Goal: Transaction & Acquisition: Purchase product/service

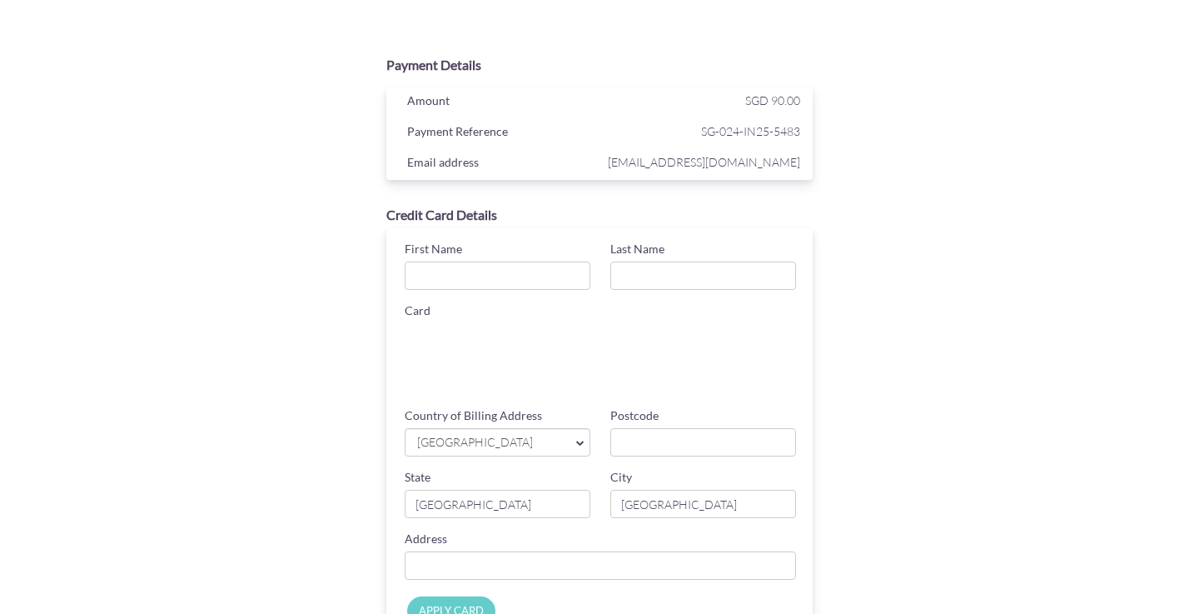
scroll to position [2, 0]
click at [540, 277] on input "First Name" at bounding box center [498, 274] width 186 height 28
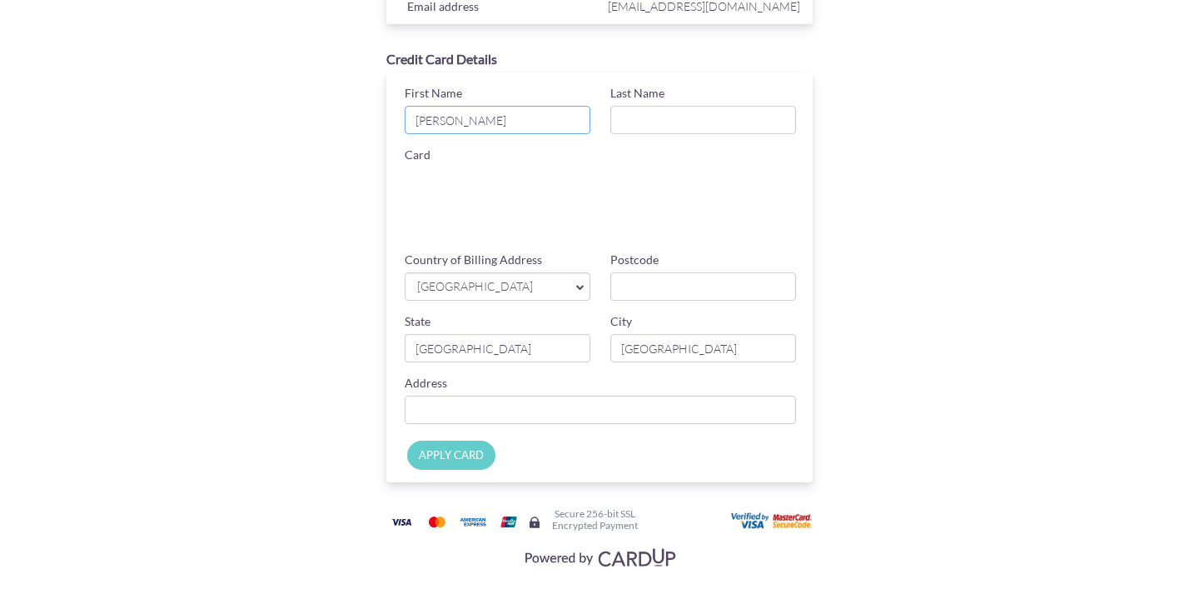
scroll to position [155, 0]
type input "[PERSON_NAME]"
click at [666, 114] on input "Last Name" at bounding box center [703, 121] width 186 height 28
type input "V C"
type input "544630"
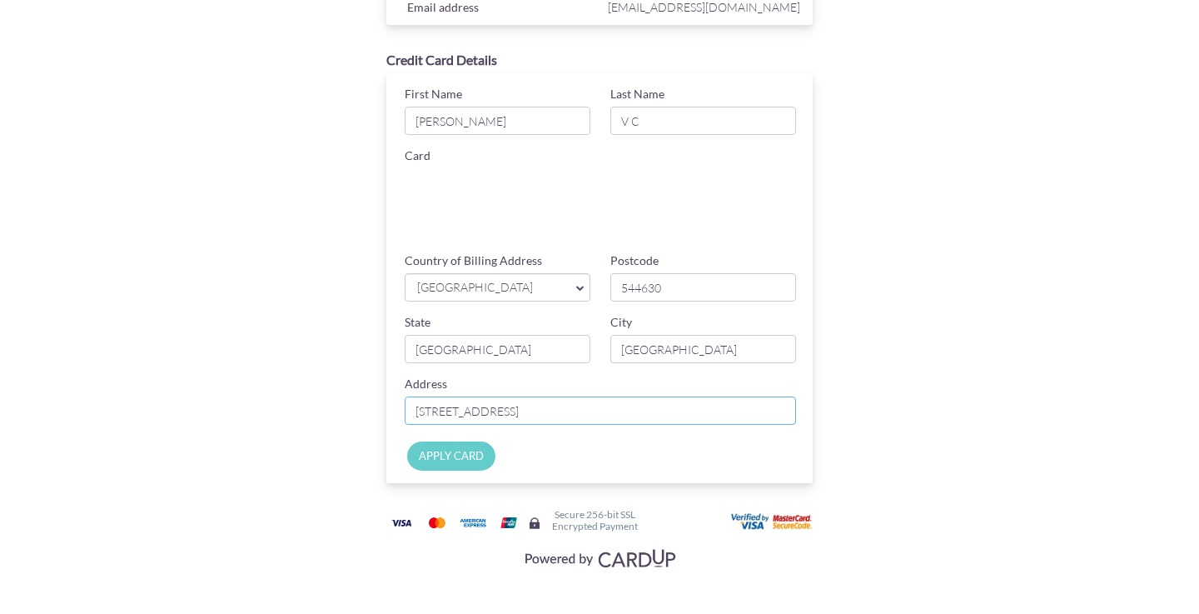
click at [601, 411] on input "[STREET_ADDRESS]" at bounding box center [600, 410] width 391 height 28
type input "[STREET_ADDRESS]"
click at [458, 456] on input "APPLY CARD" at bounding box center [451, 455] width 88 height 29
type input "Applying..."
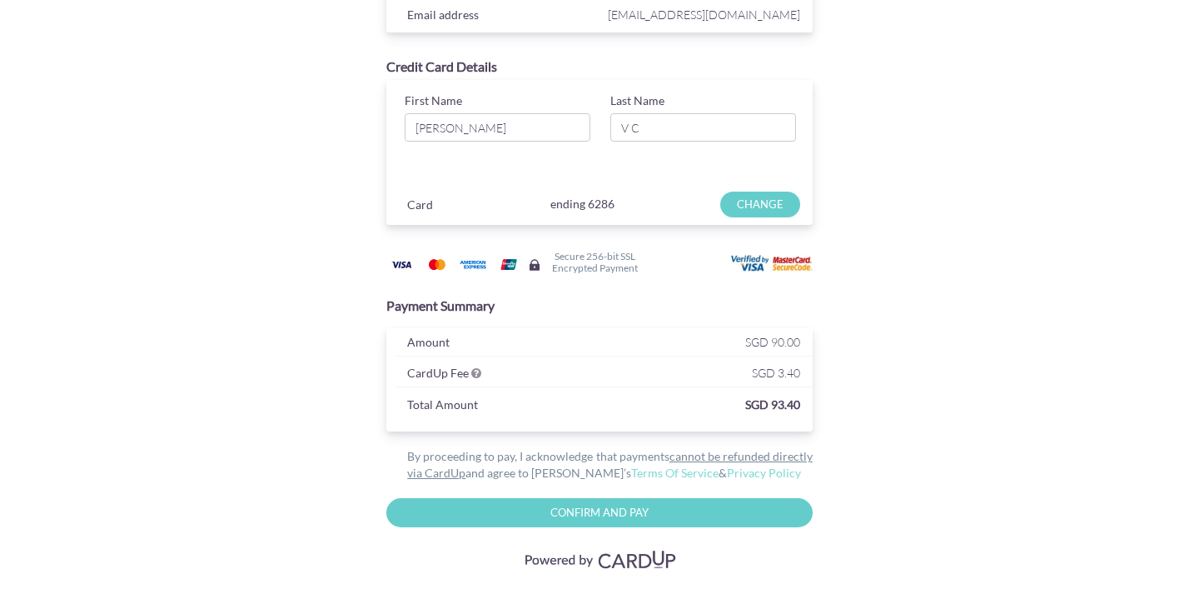
scroll to position [147, 0]
click at [569, 514] on input "Confirm and Pay" at bounding box center [599, 511] width 426 height 29
type input "Please wait..."
